Goal: Information Seeking & Learning: Learn about a topic

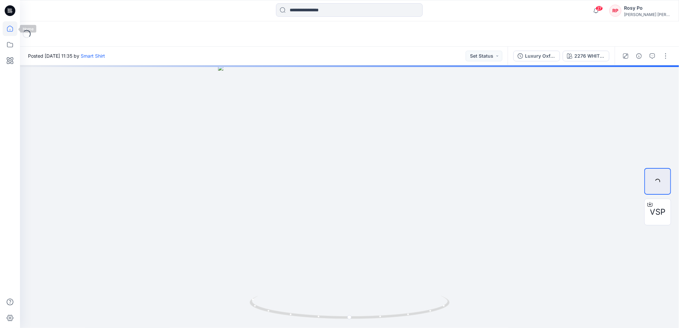
click at [6, 29] on icon at bounding box center [10, 28] width 15 height 15
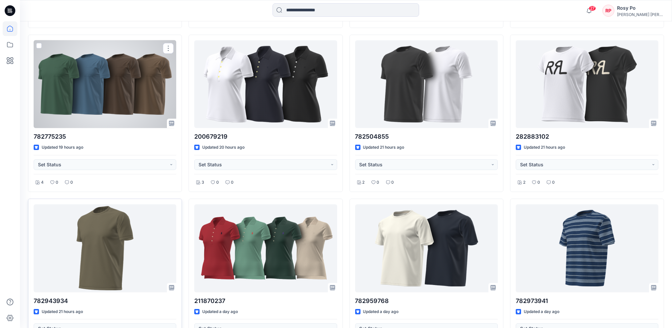
scroll to position [363, 0]
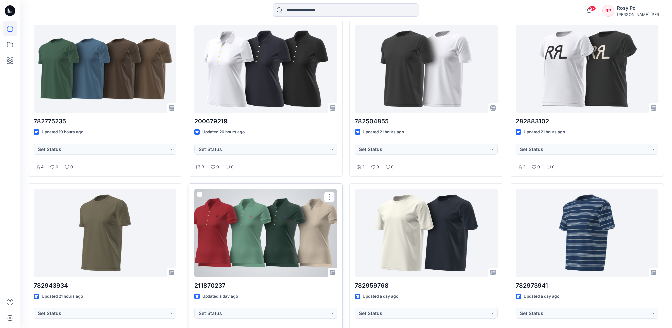
click at [280, 235] on div at bounding box center [265, 233] width 143 height 88
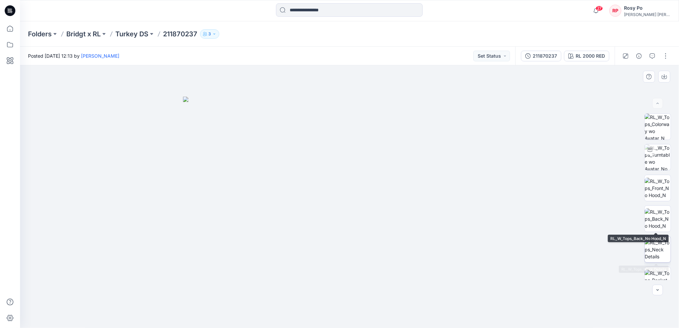
click at [657, 244] on img at bounding box center [657, 249] width 26 height 21
click at [130, 35] on p "Turkey DS" at bounding box center [131, 33] width 33 height 9
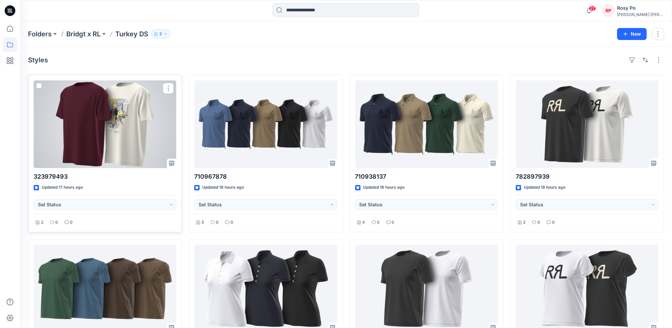
click at [118, 150] on div at bounding box center [105, 124] width 143 height 88
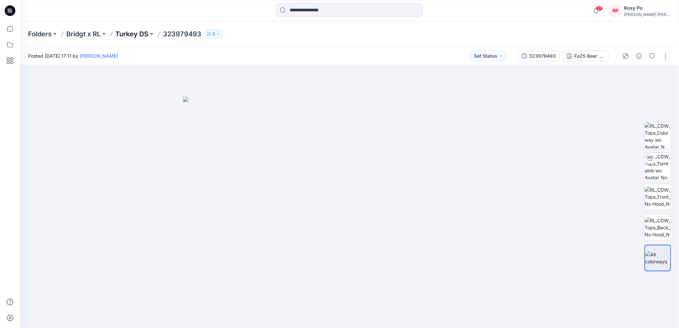
click at [136, 34] on p "Turkey DS" at bounding box center [131, 33] width 33 height 9
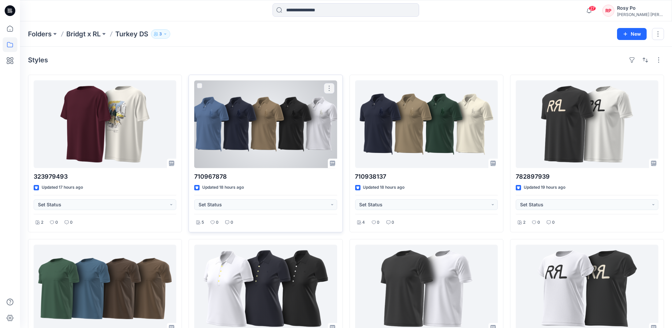
click at [287, 129] on div at bounding box center [265, 124] width 143 height 88
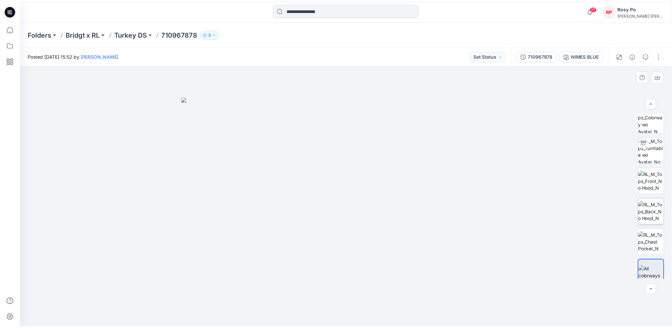
scroll to position [13, 0]
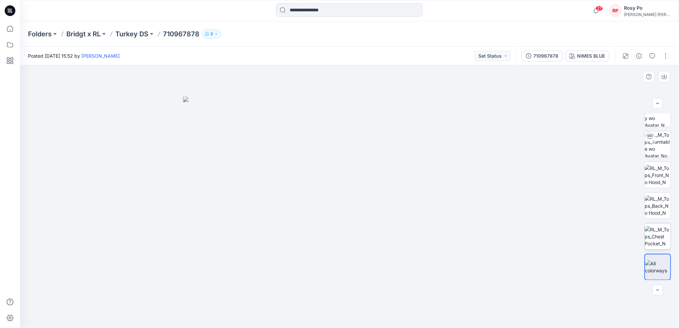
click at [659, 237] on img at bounding box center [657, 236] width 26 height 21
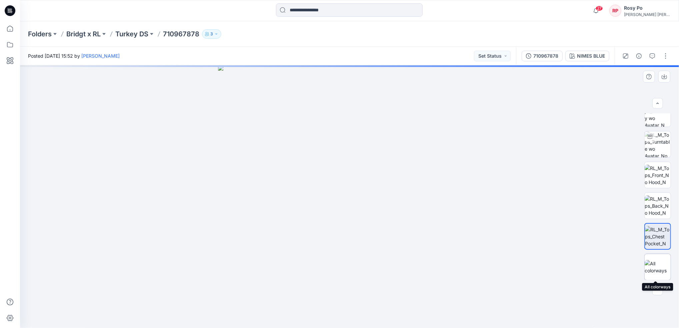
click at [661, 267] on img at bounding box center [657, 267] width 26 height 14
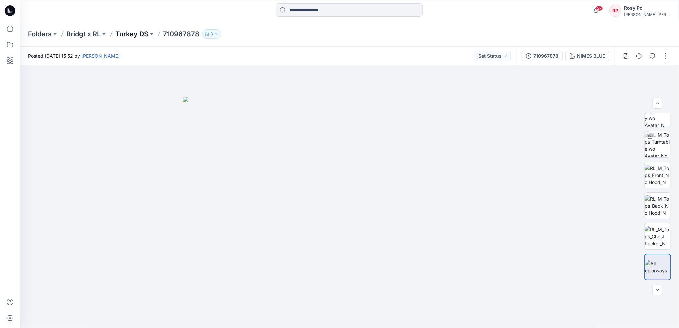
click at [145, 36] on p "Turkey DS" at bounding box center [131, 33] width 33 height 9
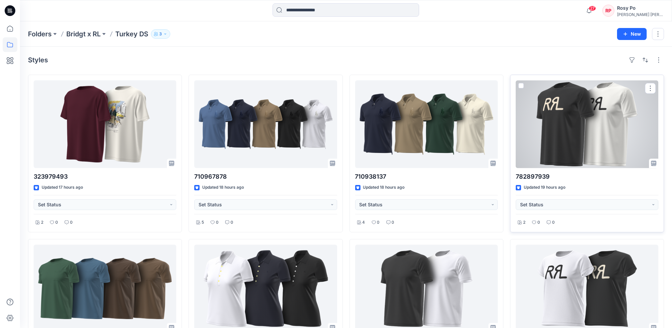
click at [567, 149] on div at bounding box center [587, 124] width 143 height 88
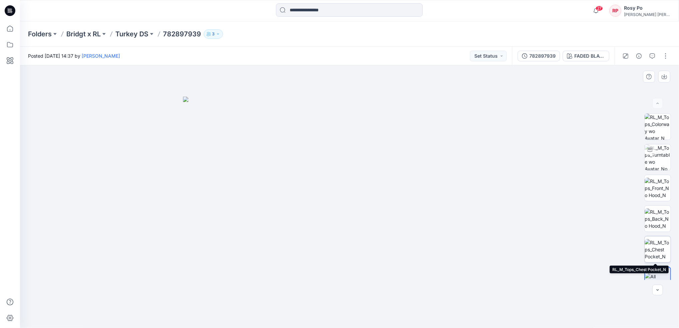
click at [660, 242] on img at bounding box center [657, 249] width 26 height 21
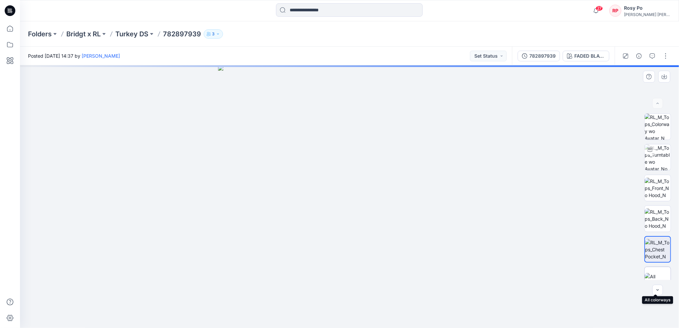
click at [660, 270] on div at bounding box center [657, 279] width 27 height 27
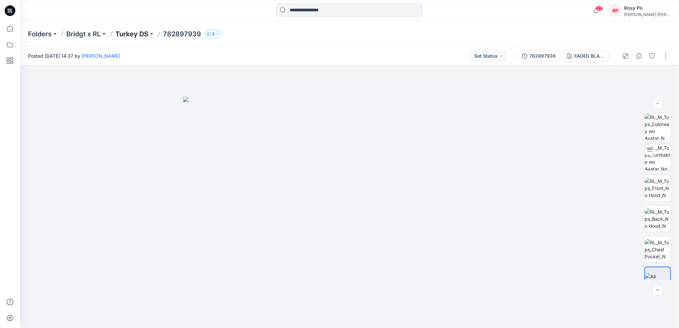
click at [131, 32] on p "Turkey DS" at bounding box center [131, 33] width 33 height 9
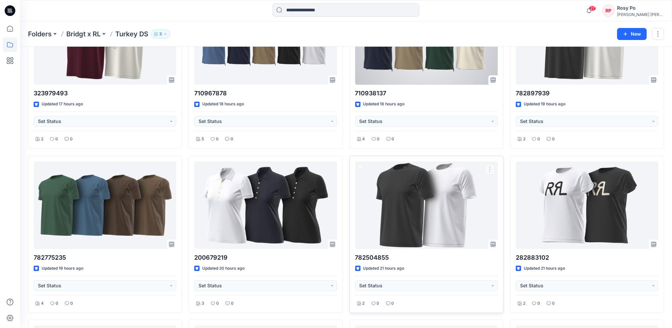
scroll to position [133, 0]
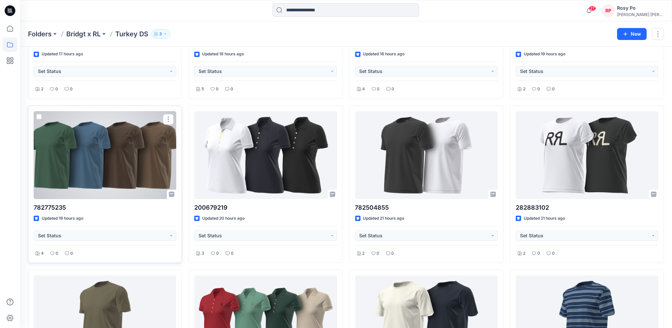
click at [125, 172] on div at bounding box center [105, 155] width 143 height 88
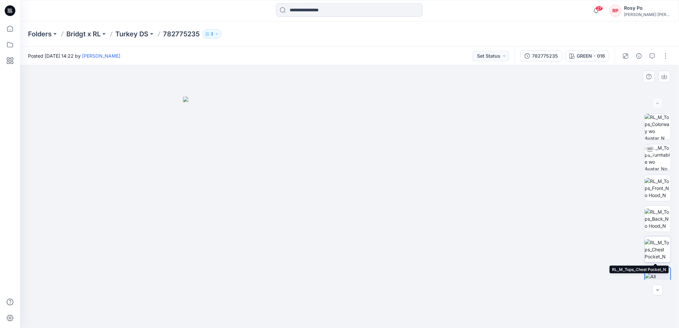
click at [659, 250] on img at bounding box center [657, 249] width 26 height 21
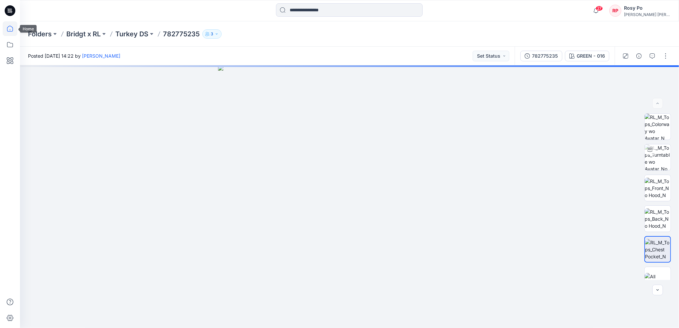
click at [8, 28] on icon at bounding box center [10, 28] width 15 height 15
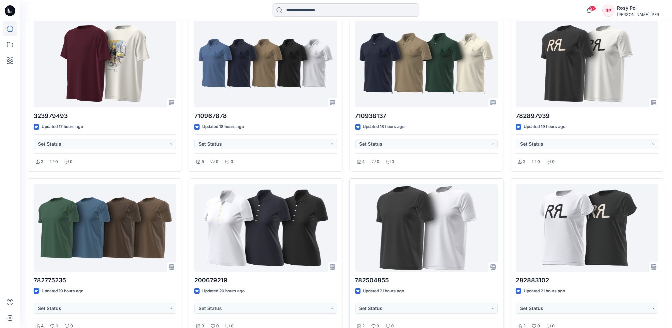
scroll to position [266, 0]
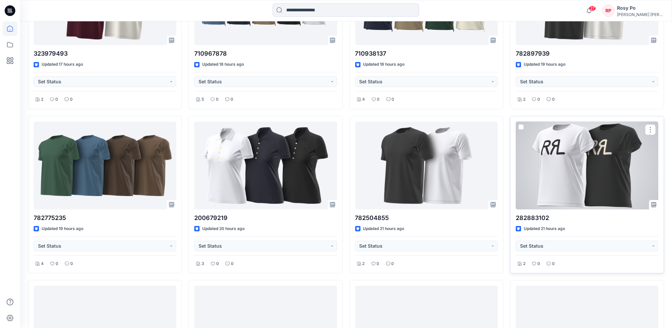
click at [568, 186] on div at bounding box center [587, 166] width 143 height 88
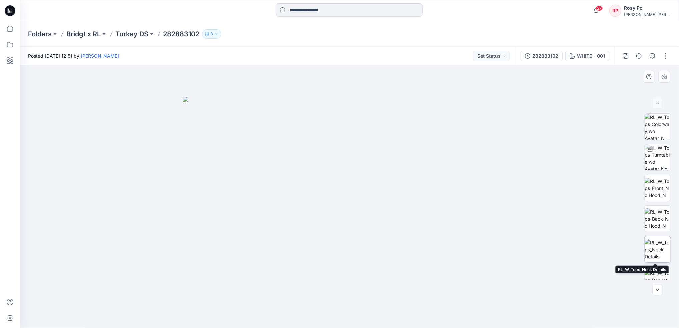
click at [652, 250] on img at bounding box center [657, 249] width 26 height 21
drag, startPoint x: 392, startPoint y: 246, endPoint x: 391, endPoint y: 151, distance: 94.9
click at [391, 151] on img at bounding box center [350, 90] width 500 height 476
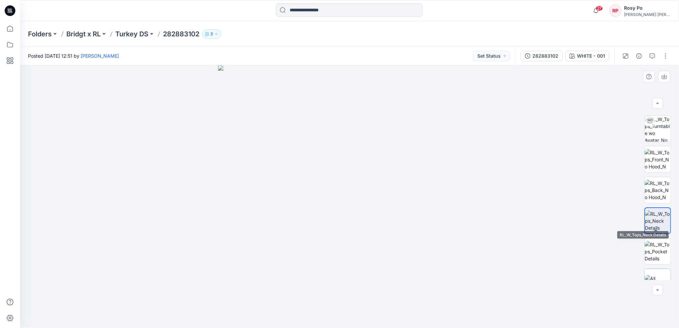
scroll to position [44, 0]
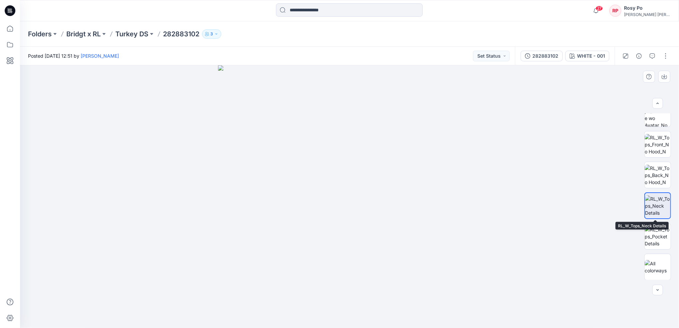
click at [650, 207] on img at bounding box center [657, 205] width 25 height 21
click at [653, 267] on img at bounding box center [657, 267] width 26 height 14
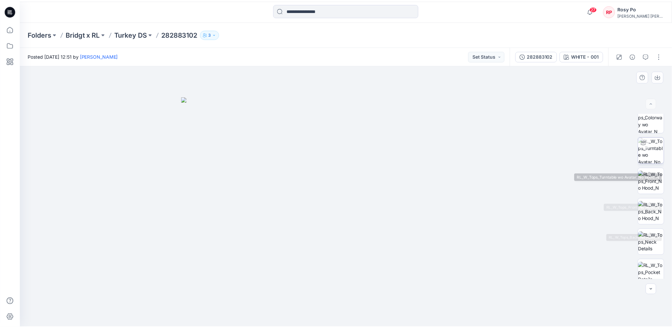
scroll to position [0, 0]
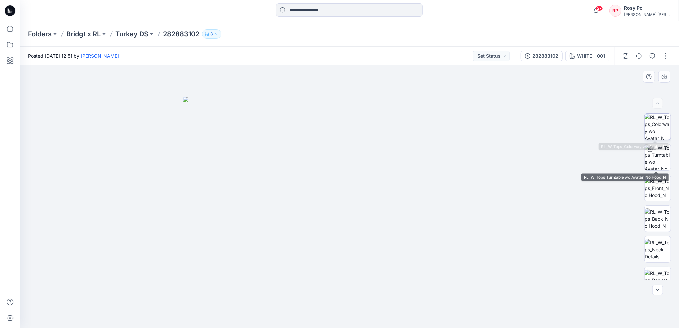
click at [657, 135] on img at bounding box center [657, 127] width 26 height 26
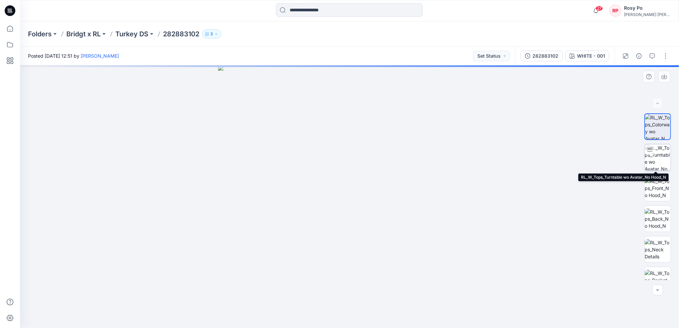
click at [656, 158] on img at bounding box center [657, 157] width 26 height 26
drag, startPoint x: 387, startPoint y: 270, endPoint x: 304, endPoint y: 270, distance: 82.3
click at [304, 270] on div at bounding box center [349, 196] width 659 height 262
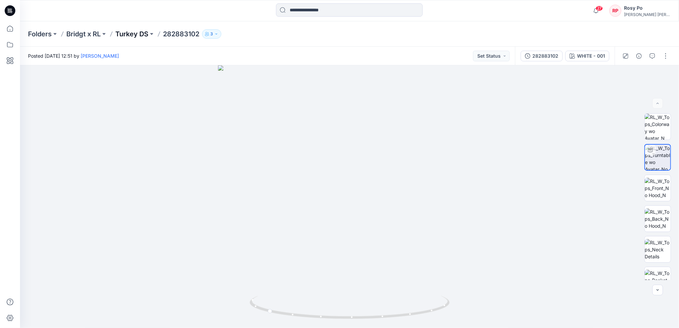
click at [126, 32] on p "Turkey DS" at bounding box center [131, 33] width 33 height 9
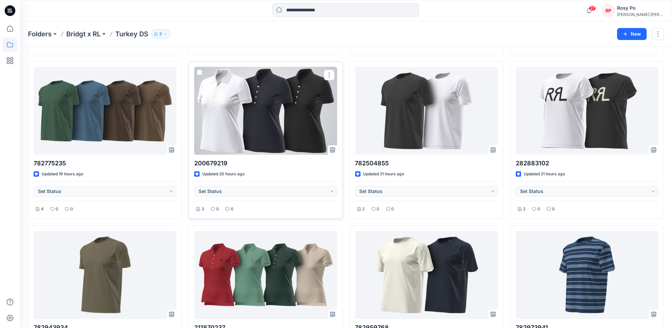
scroll to position [222, 0]
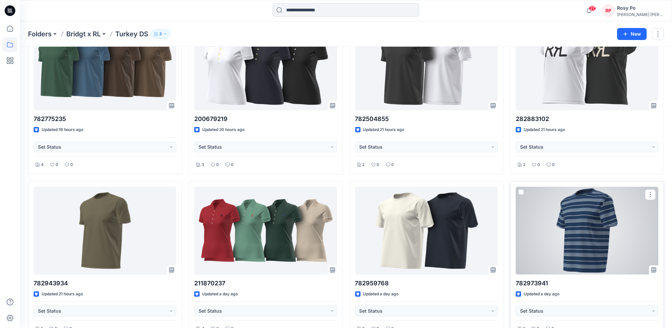
click at [560, 198] on div at bounding box center [587, 231] width 143 height 88
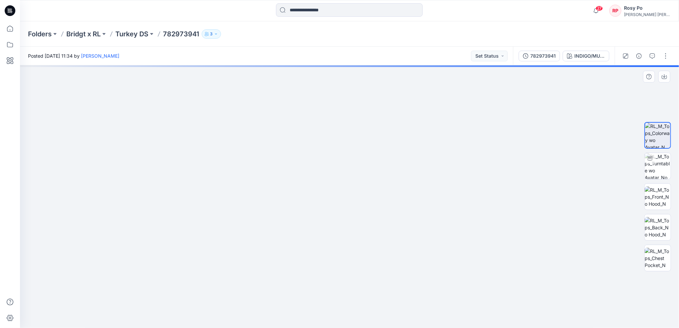
drag, startPoint x: 332, startPoint y: 124, endPoint x: 317, endPoint y: 272, distance: 148.6
click at [317, 286] on img at bounding box center [333, 21] width 1302 height 614
drag, startPoint x: 334, startPoint y: 205, endPoint x: 335, endPoint y: 231, distance: 26.7
click at [335, 231] on img at bounding box center [336, 42] width 1302 height 574
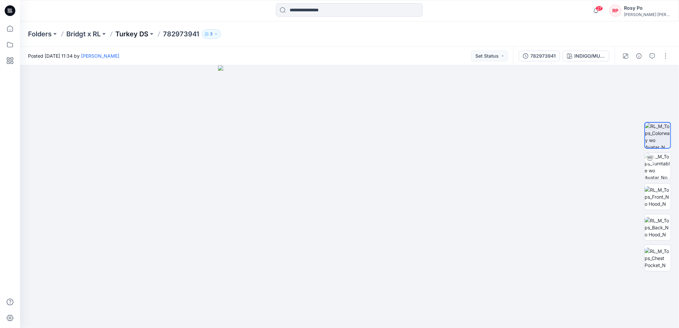
click at [135, 35] on p "Turkey DS" at bounding box center [131, 33] width 33 height 9
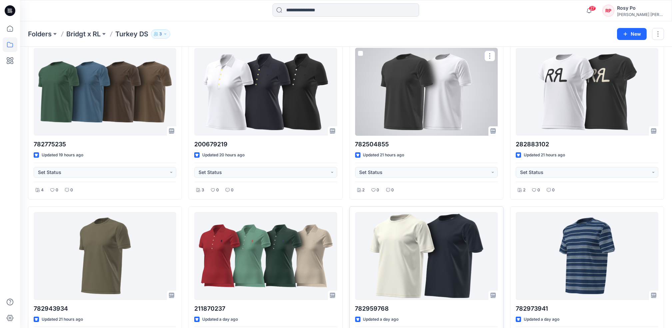
scroll to position [241, 0]
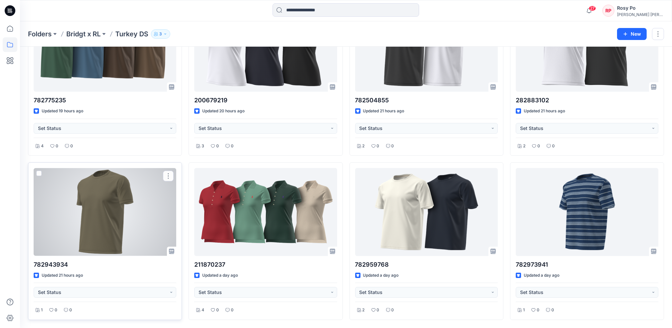
click at [130, 213] on div at bounding box center [105, 212] width 143 height 88
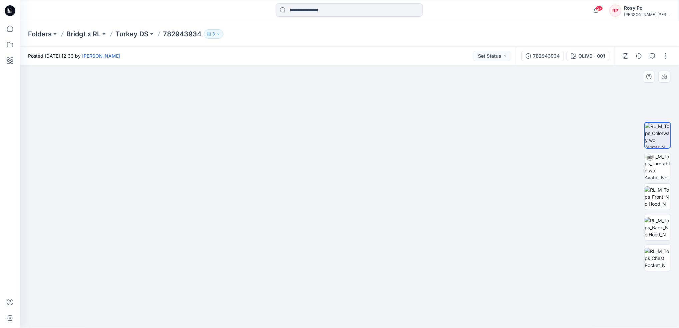
drag, startPoint x: 347, startPoint y: 138, endPoint x: 351, endPoint y: 287, distance: 148.9
drag, startPoint x: 355, startPoint y: 211, endPoint x: 349, endPoint y: 280, distance: 69.2
drag, startPoint x: 355, startPoint y: 226, endPoint x: 356, endPoint y: 261, distance: 35.7
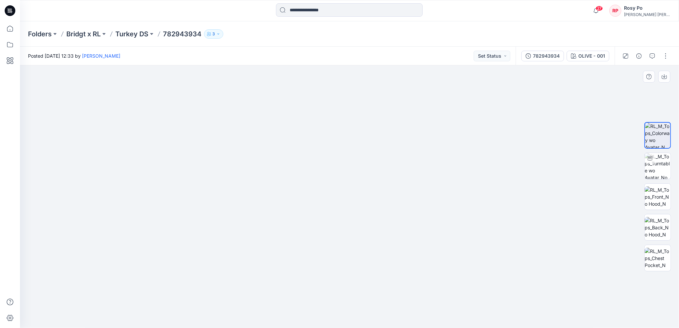
click at [356, 261] on img at bounding box center [351, 1] width 1599 height 653
click at [138, 33] on p "Turkey DS" at bounding box center [131, 33] width 33 height 9
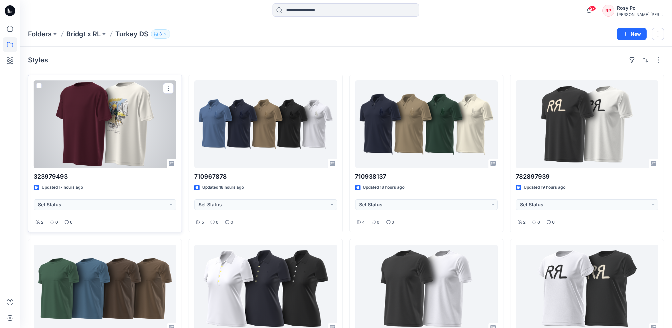
click at [134, 149] on div at bounding box center [105, 124] width 143 height 88
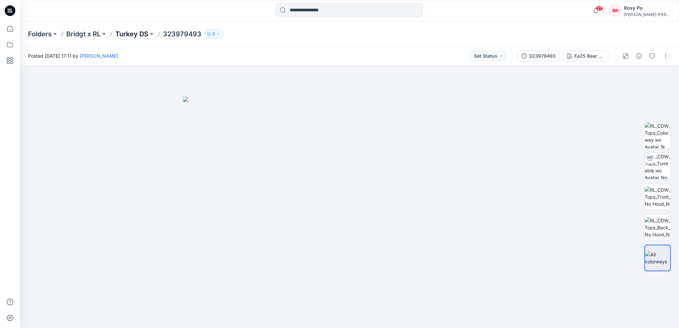
click at [128, 34] on p "Turkey DS" at bounding box center [131, 33] width 33 height 9
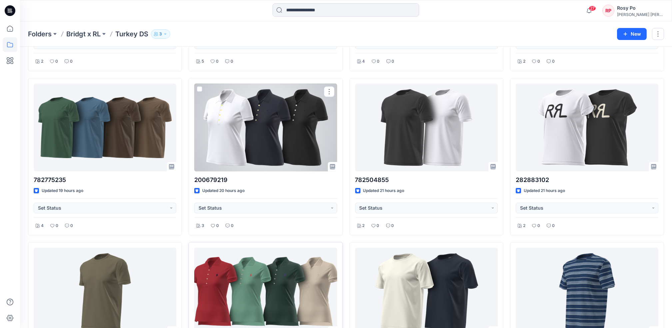
scroll to position [222, 0]
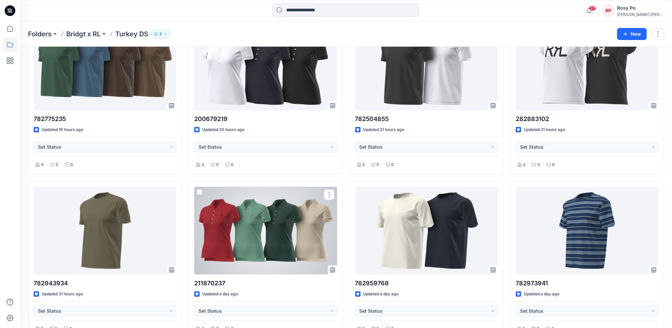
drag, startPoint x: 250, startPoint y: 216, endPoint x: 257, endPoint y: 216, distance: 6.7
click at [251, 216] on div at bounding box center [265, 231] width 143 height 88
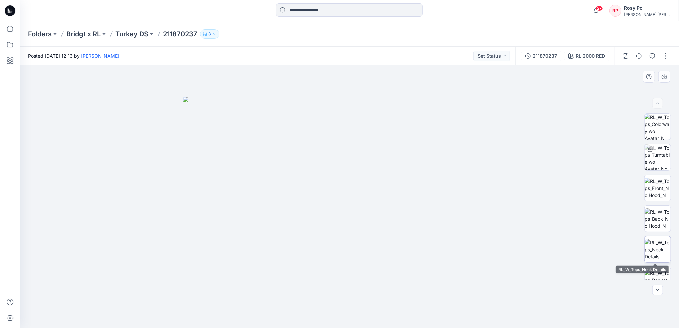
click at [654, 249] on img at bounding box center [657, 249] width 26 height 21
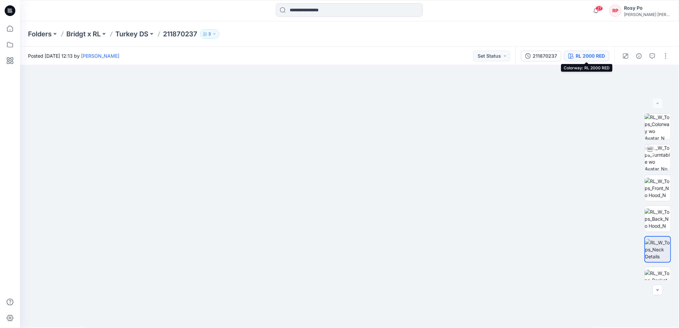
click at [578, 57] on div "RL 2000 RED" at bounding box center [589, 55] width 29 height 7
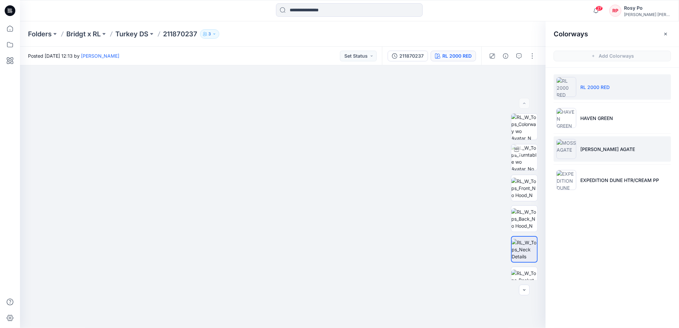
click at [601, 148] on p "[PERSON_NAME] AGATE" at bounding box center [607, 149] width 55 height 7
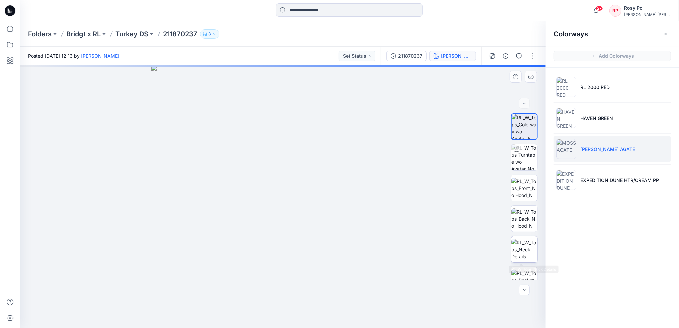
click at [528, 256] on img at bounding box center [524, 249] width 26 height 21
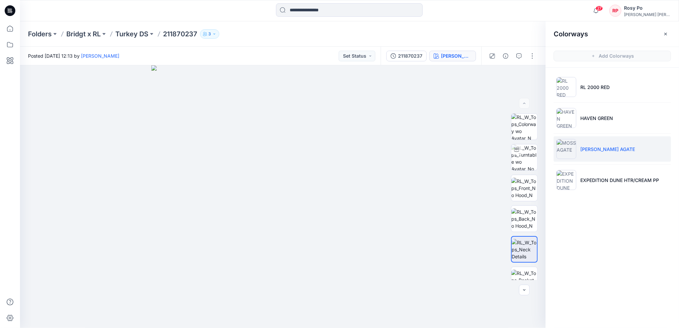
click at [618, 131] on li "HAVEN GREEN" at bounding box center [611, 117] width 117 height 25
click at [615, 118] on li "HAVEN GREEN" at bounding box center [611, 117] width 117 height 25
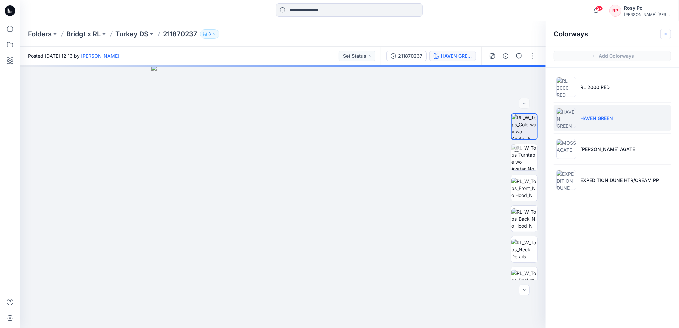
click at [666, 33] on icon "button" at bounding box center [665, 33] width 5 height 5
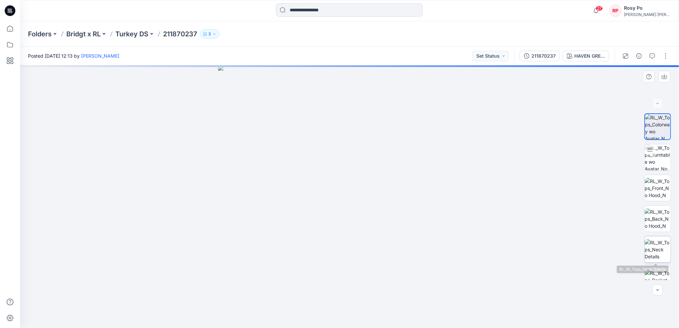
click at [656, 250] on img at bounding box center [657, 249] width 26 height 21
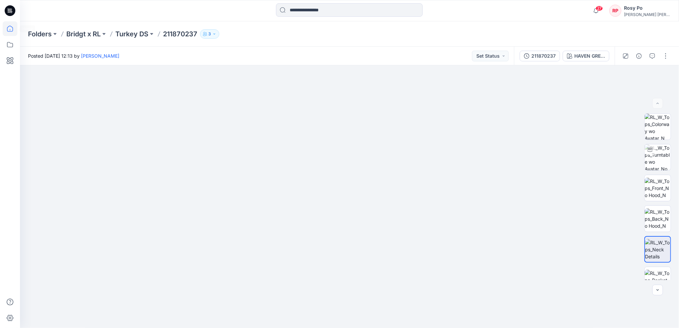
click at [17, 31] on icon at bounding box center [10, 28] width 15 height 15
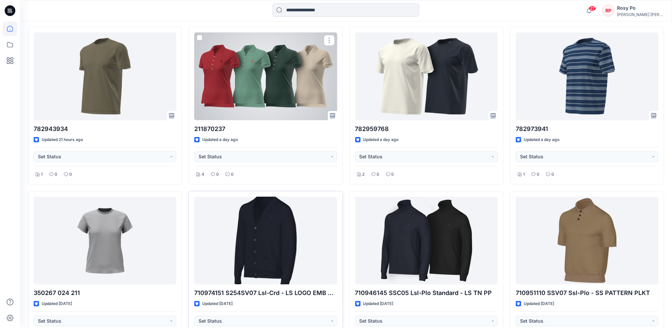
scroll to position [533, 0]
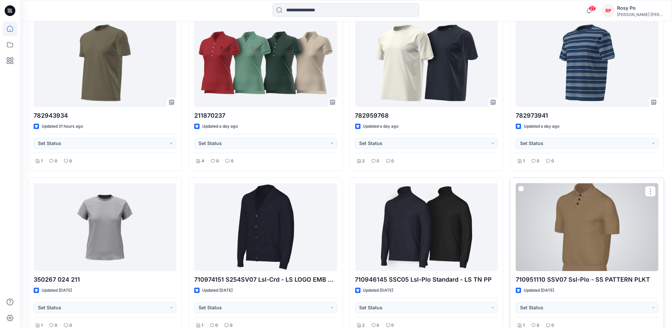
click at [571, 284] on div "710951110 SSV07 Ssl-Plo - SS PATTERN PLKT Updated [DATE] Set Status 1 0 0" at bounding box center [587, 257] width 154 height 158
click at [590, 276] on p "710951110 SSV07 Ssl-Plo - SS PATTERN PLKT" at bounding box center [587, 279] width 143 height 9
click at [587, 217] on div at bounding box center [587, 227] width 143 height 88
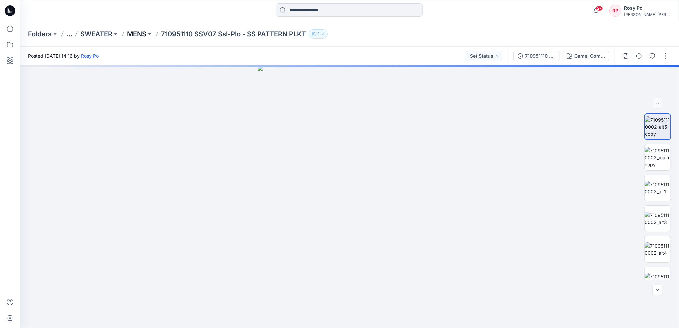
click at [138, 35] on p "MENS" at bounding box center [136, 33] width 19 height 9
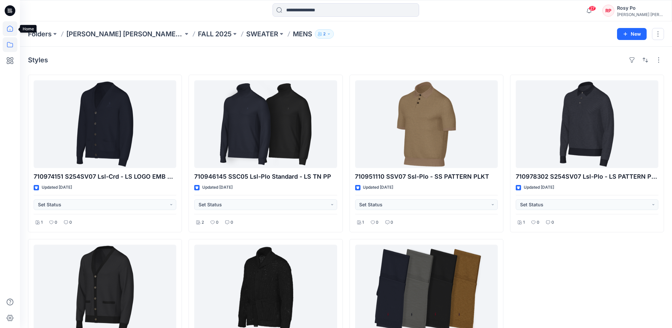
click at [8, 30] on icon at bounding box center [10, 28] width 15 height 15
